Goal: Information Seeking & Learning: Learn about a topic

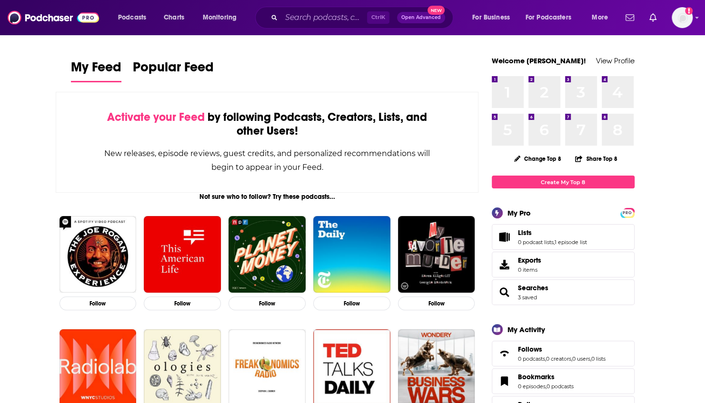
drag, startPoint x: 683, startPoint y: 99, endPoint x: 645, endPoint y: 78, distance: 43.7
click at [309, 18] on input "Search podcasts, credits, & more..." at bounding box center [324, 17] width 86 height 15
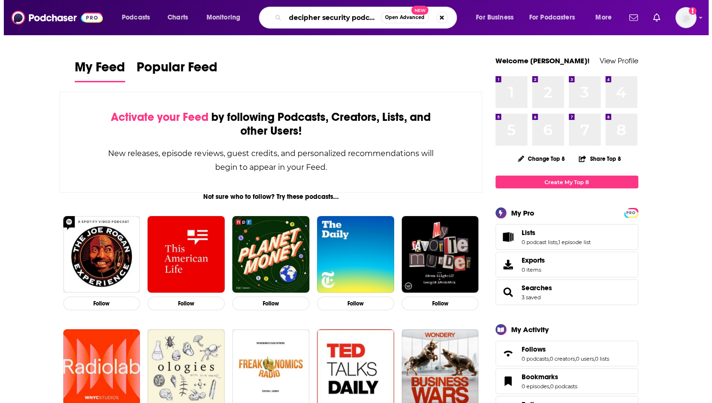
scroll to position [0, 3]
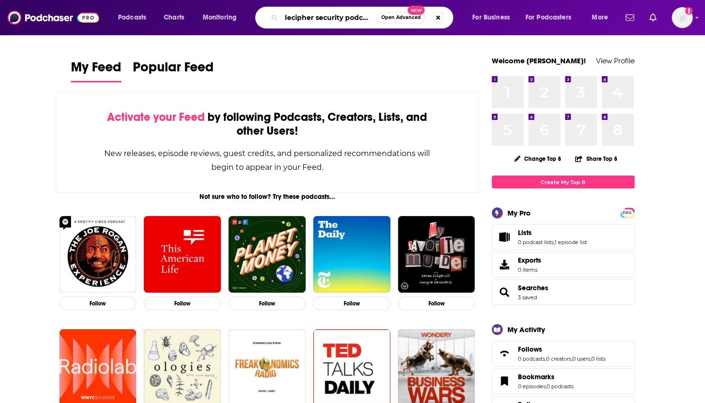
type input "decipher security podcast"
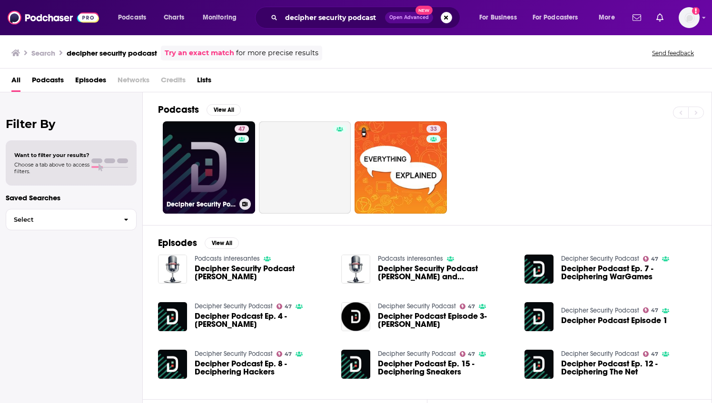
click at [206, 159] on link "47 Decipher Security Podcast" at bounding box center [209, 167] width 92 height 92
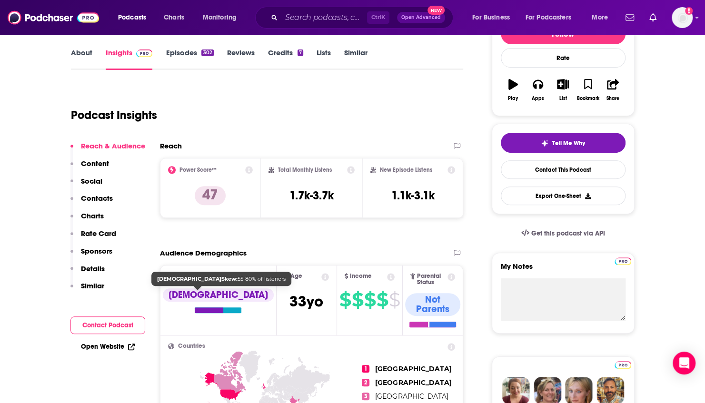
scroll to position [143, 0]
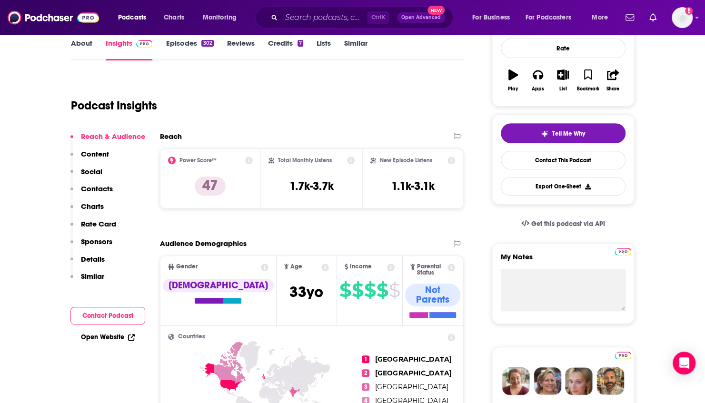
click at [92, 343] on div "Open Website" at bounding box center [107, 338] width 75 height 18
click at [84, 337] on link "Open Website" at bounding box center [108, 337] width 54 height 8
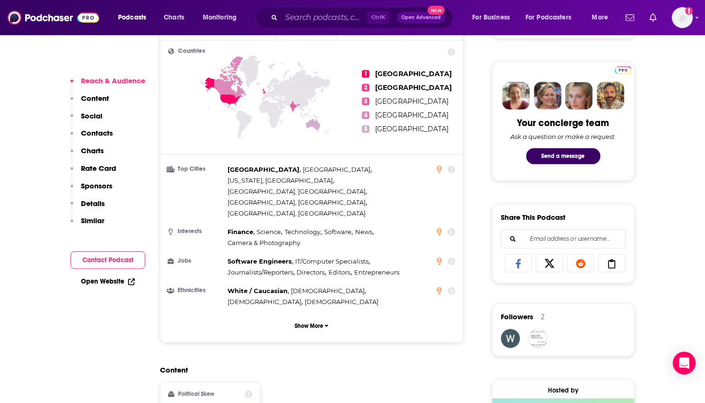
scroll to position [667, 0]
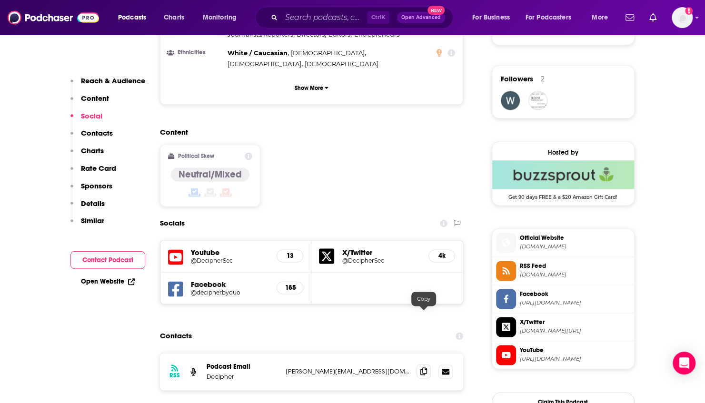
click at [429, 364] on span at bounding box center [424, 371] width 14 height 14
drag, startPoint x: 689, startPoint y: 117, endPoint x: 680, endPoint y: 113, distance: 9.8
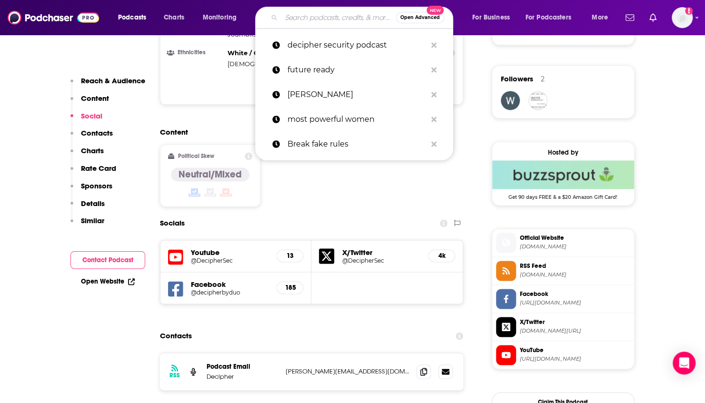
click at [338, 11] on input "Search podcasts, credits, & more..." at bounding box center [338, 17] width 115 height 15
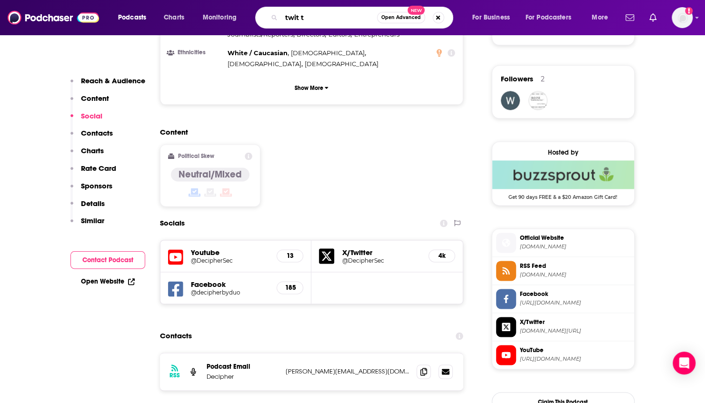
type input "twit tv"
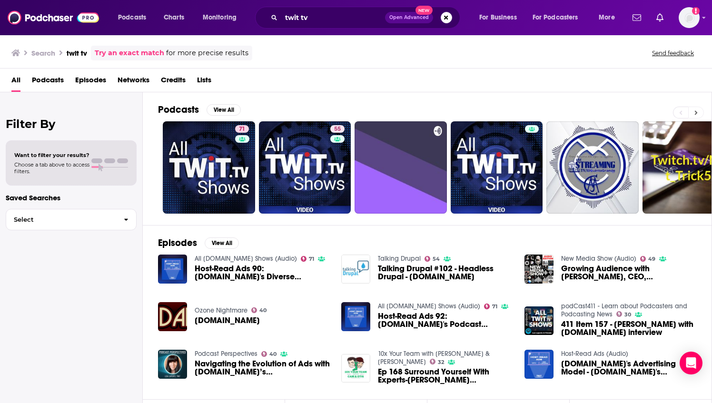
click at [690, 112] on button at bounding box center [696, 113] width 16 height 12
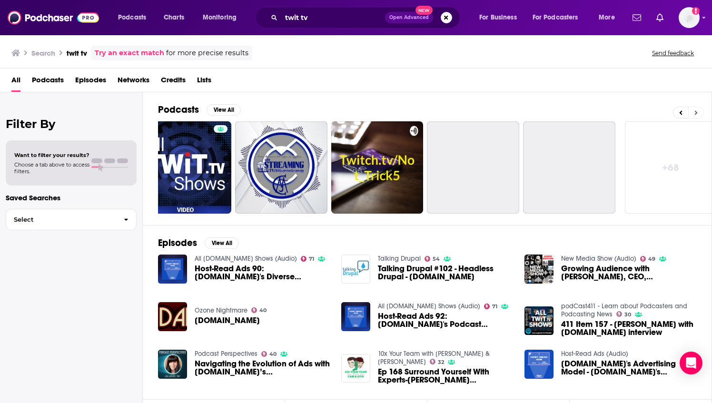
scroll to position [0, 320]
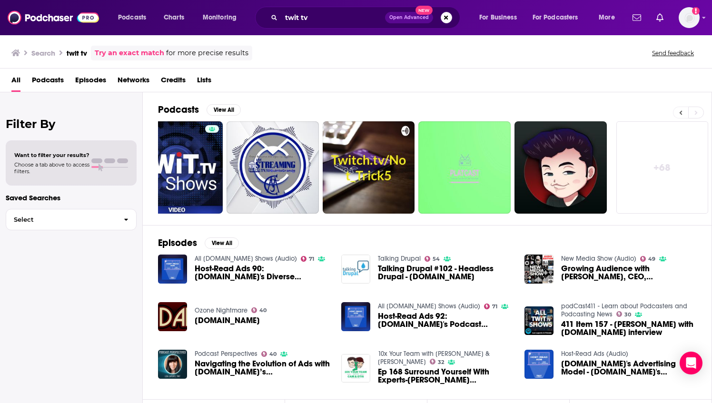
click at [680, 113] on icon at bounding box center [680, 113] width 3 height 7
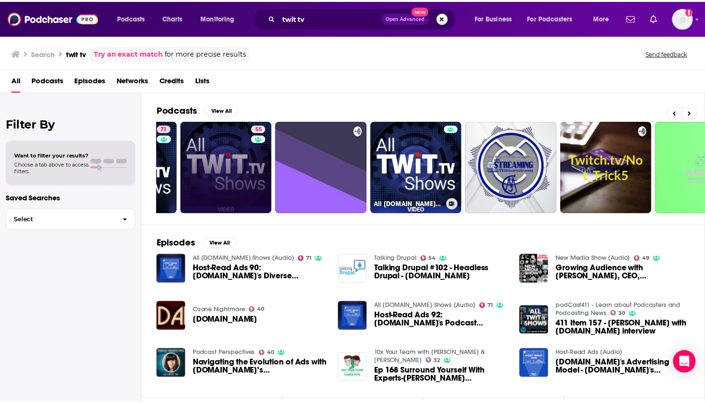
scroll to position [0, 0]
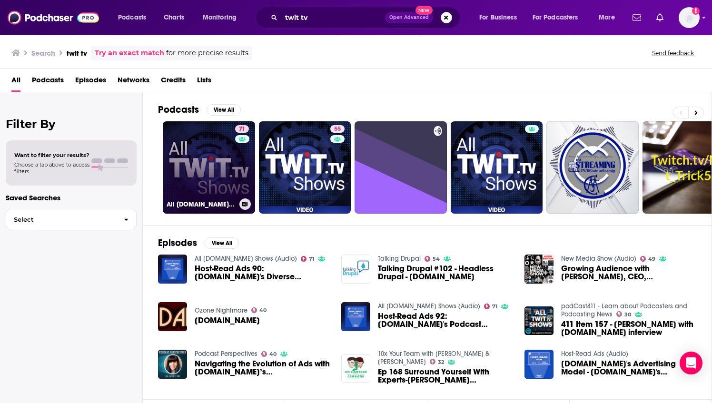
click at [201, 151] on link "71 All [DOMAIN_NAME] Shows (Audio)" at bounding box center [209, 167] width 92 height 92
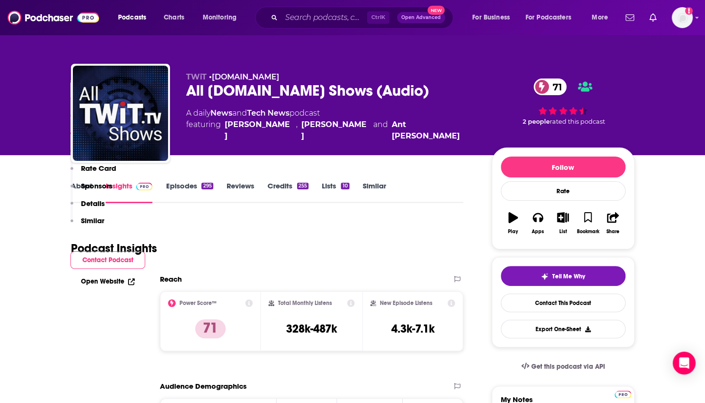
scroll to position [1428, 0]
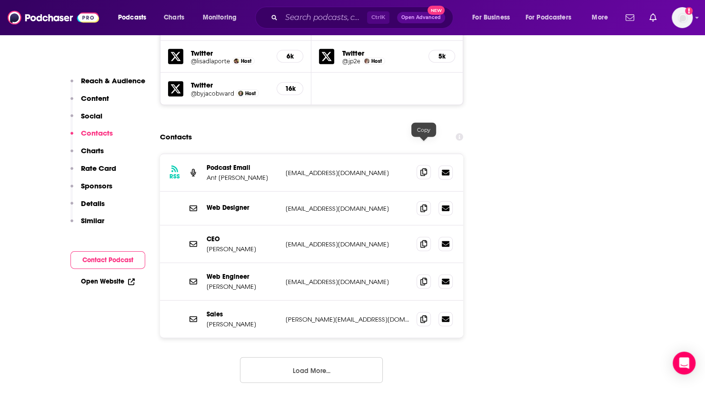
click at [423, 169] on icon at bounding box center [423, 173] width 7 height 8
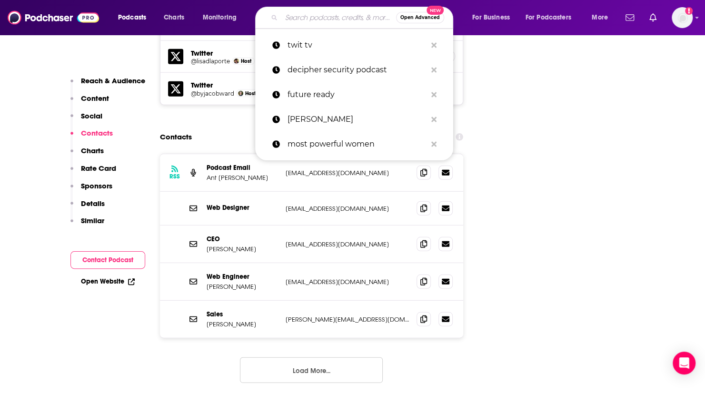
click at [319, 19] on input "Search podcasts, credits, & more..." at bounding box center [338, 17] width 115 height 15
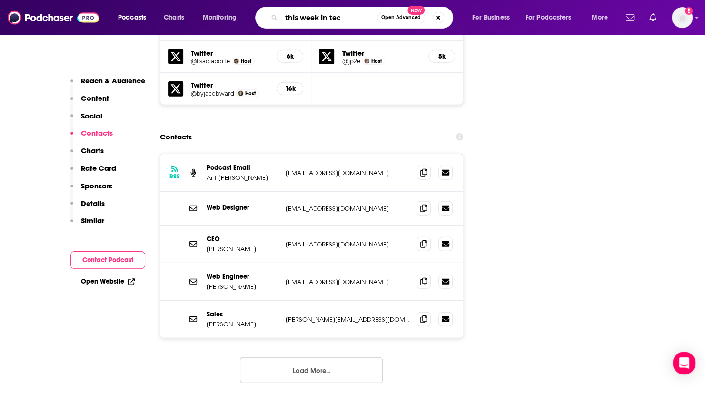
type input "this week in tech"
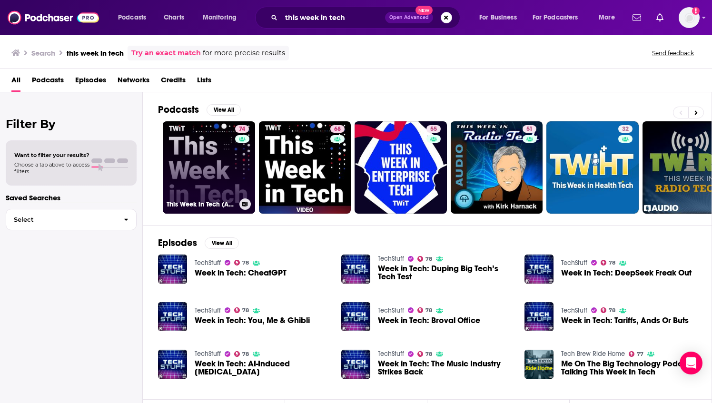
click at [209, 174] on link "74 This Week in Tech (Audio)" at bounding box center [209, 167] width 92 height 92
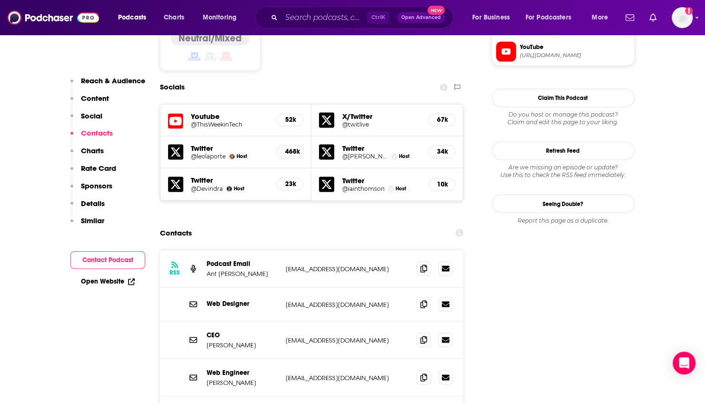
scroll to position [857, 0]
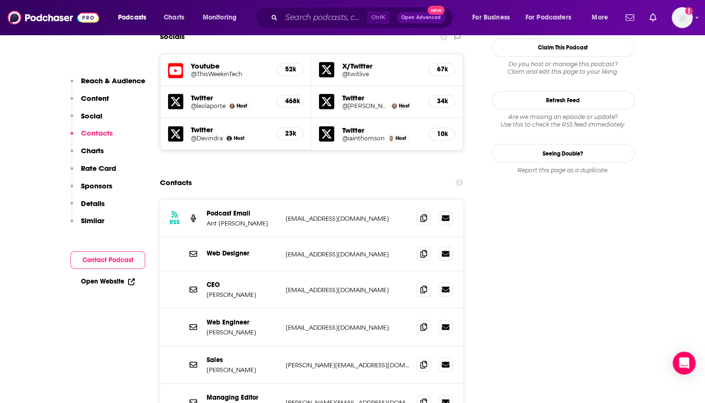
scroll to position [952, 0]
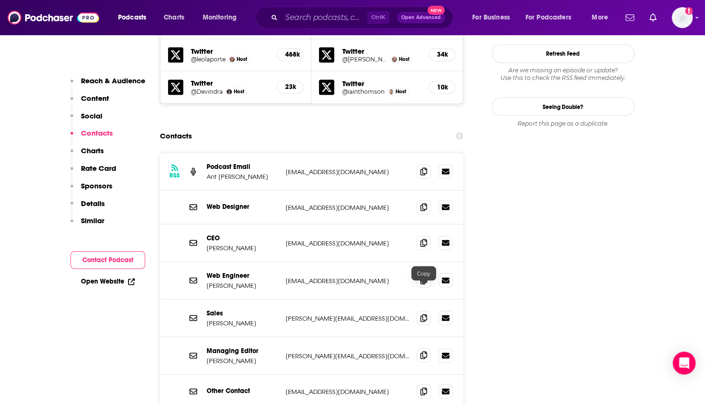
click at [429, 348] on span at bounding box center [424, 355] width 14 height 14
